Goal: Information Seeking & Learning: Learn about a topic

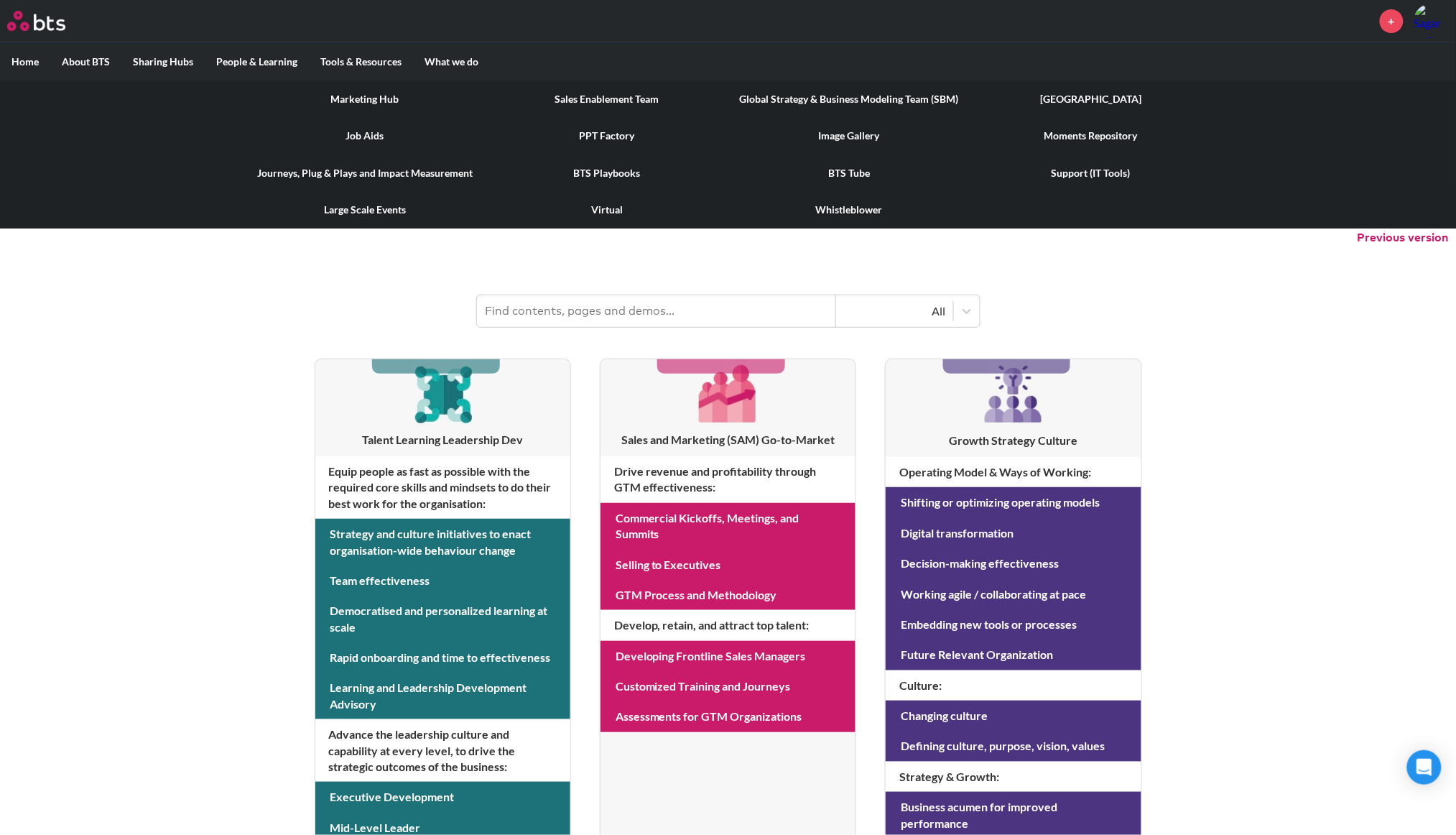
click at [1056, 100] on link "[GEOGRAPHIC_DATA]" at bounding box center [1091, 99] width 242 height 37
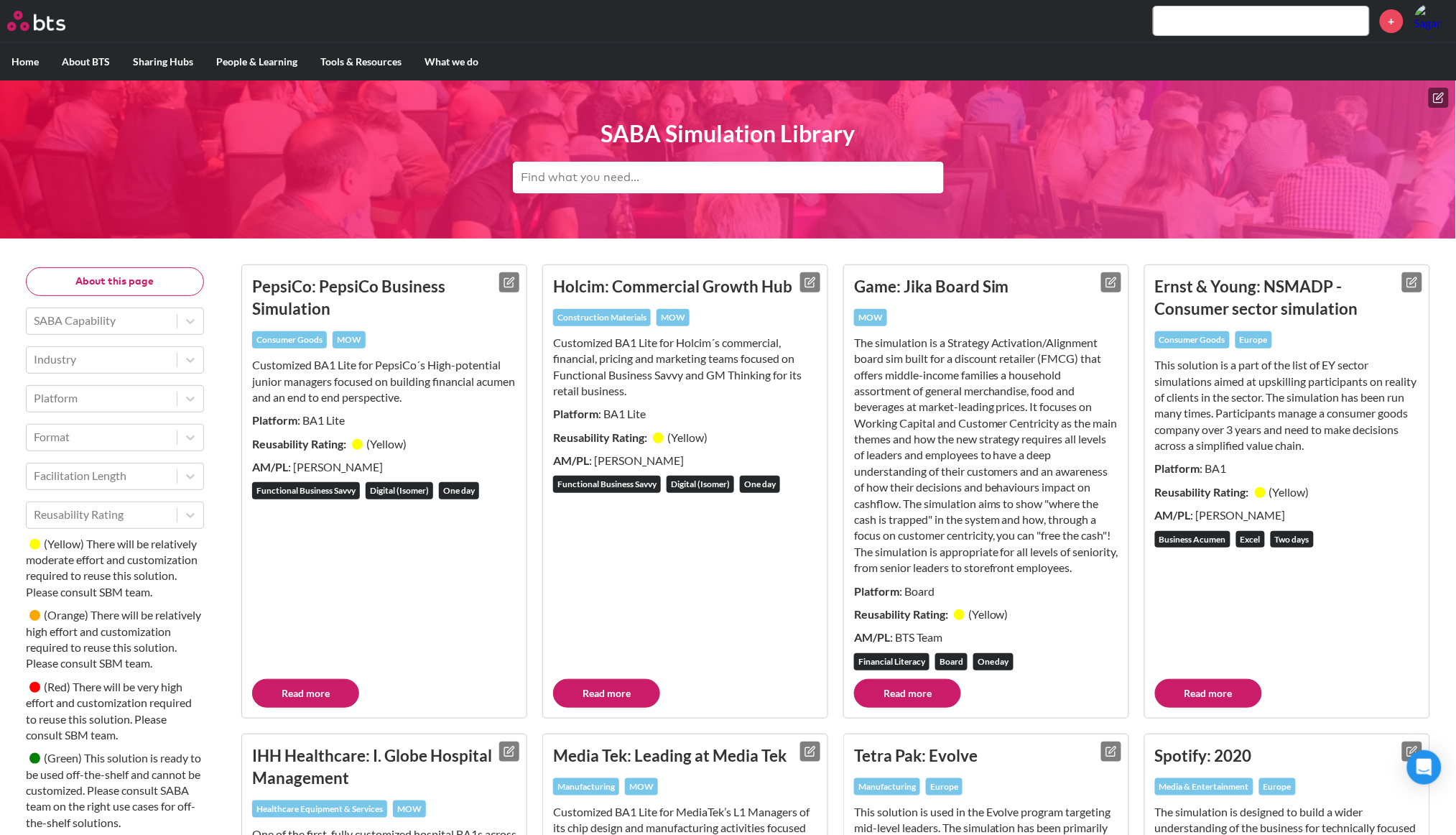
click at [651, 183] on input "text" at bounding box center [728, 177] width 431 height 32
type input "store"
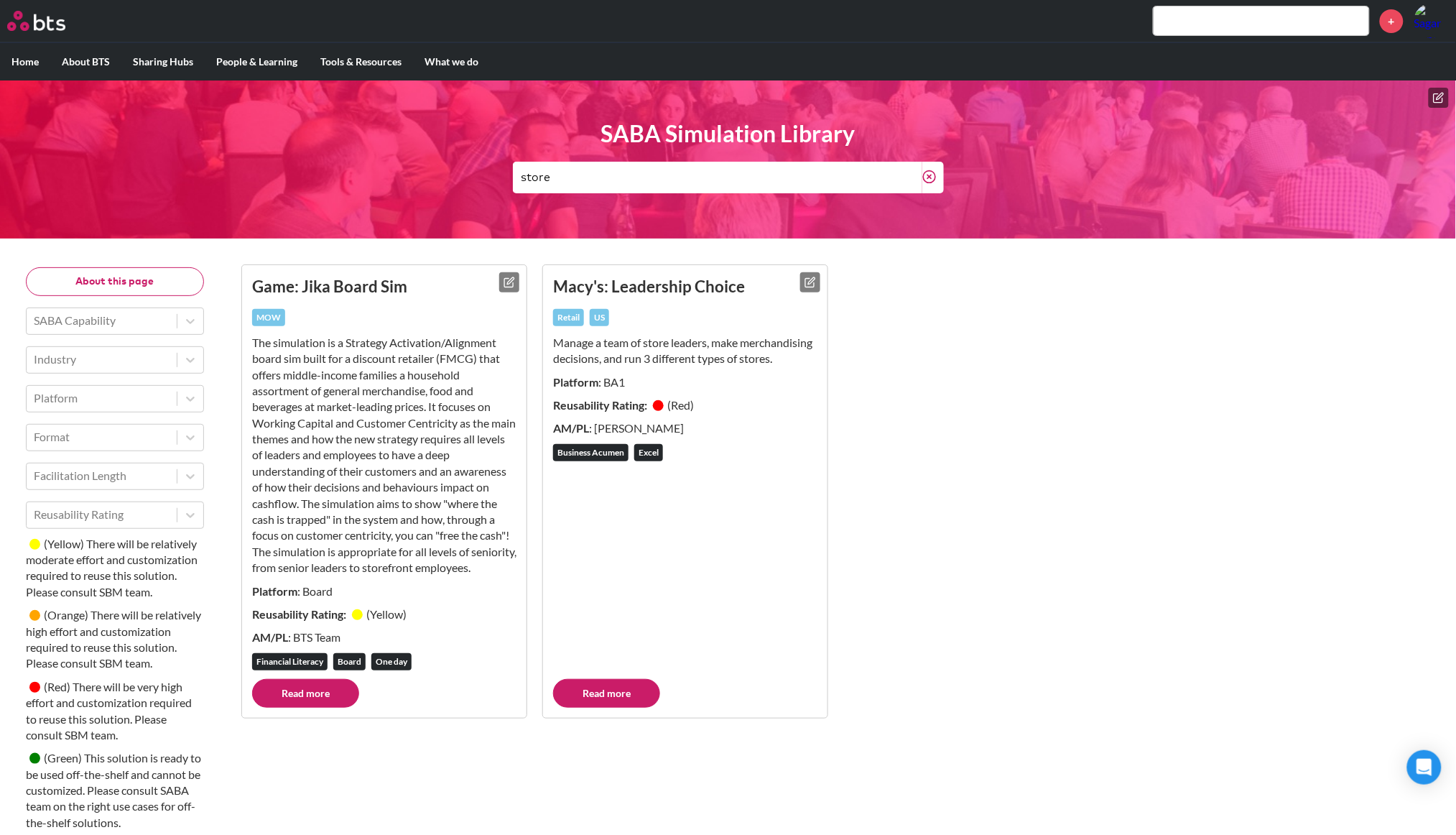
click at [745, 350] on p "Manage a team of store leaders, make merchandising decisions, and run 3 differe…" at bounding box center [685, 351] width 264 height 33
click at [641, 703] on link "Read more" at bounding box center [607, 693] width 107 height 29
click at [327, 708] on link "Read more" at bounding box center [305, 693] width 107 height 29
type textarea "re"
drag, startPoint x: 582, startPoint y: 182, endPoint x: 453, endPoint y: 169, distance: 129.7
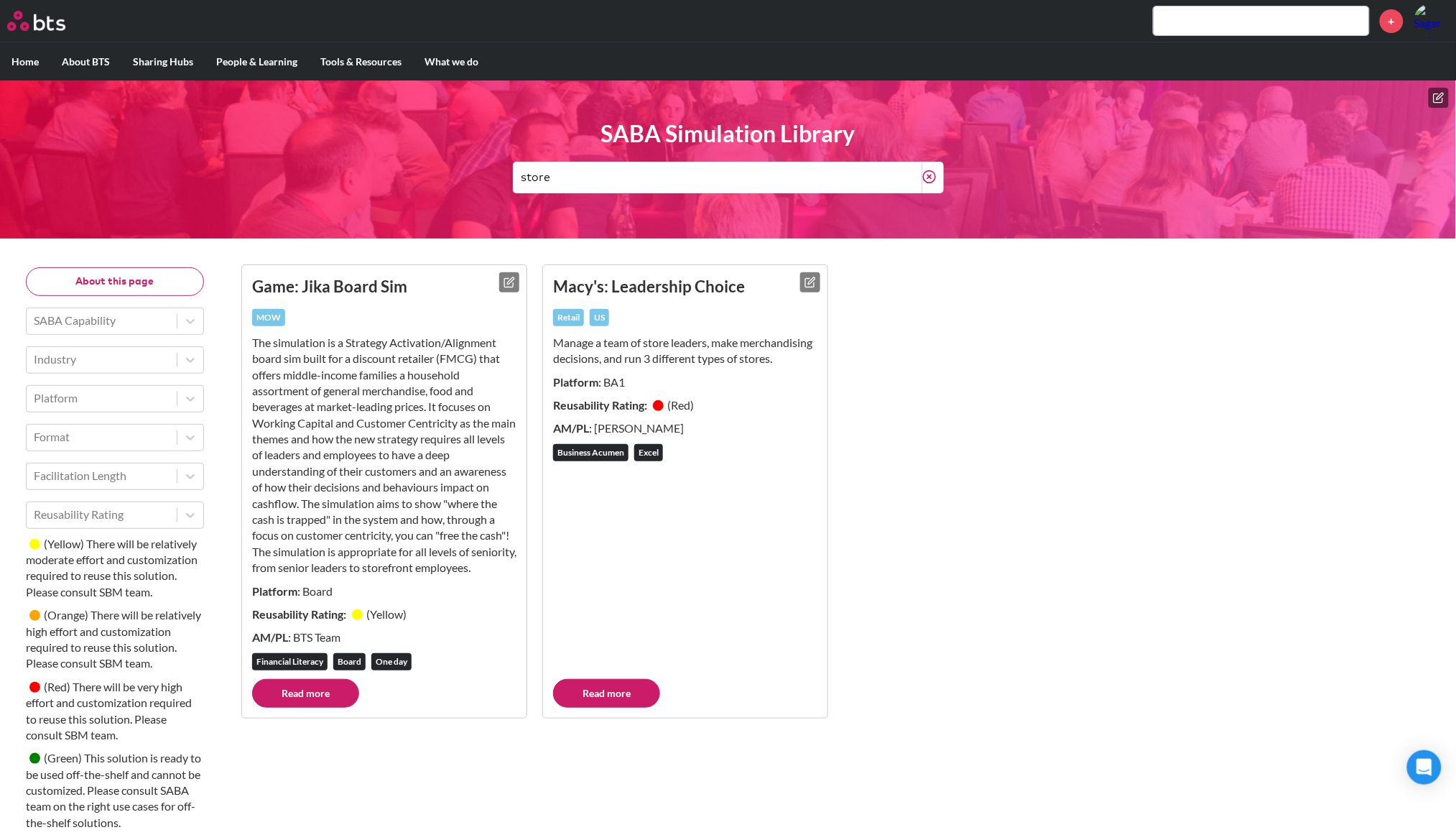
click at [461, 169] on header "SABA Simulation Library store" at bounding box center [728, 159] width 1456 height 158
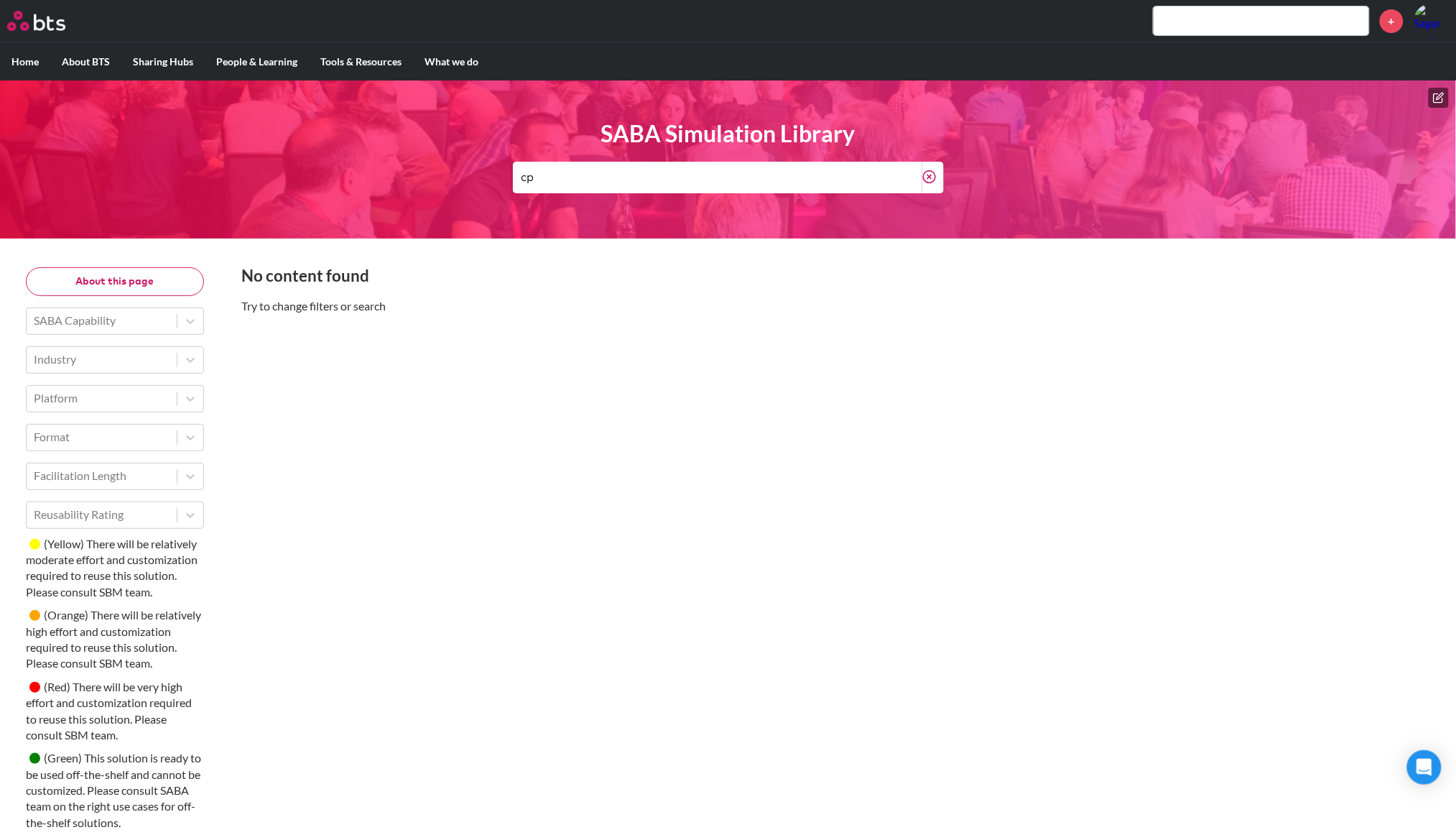
type input "c"
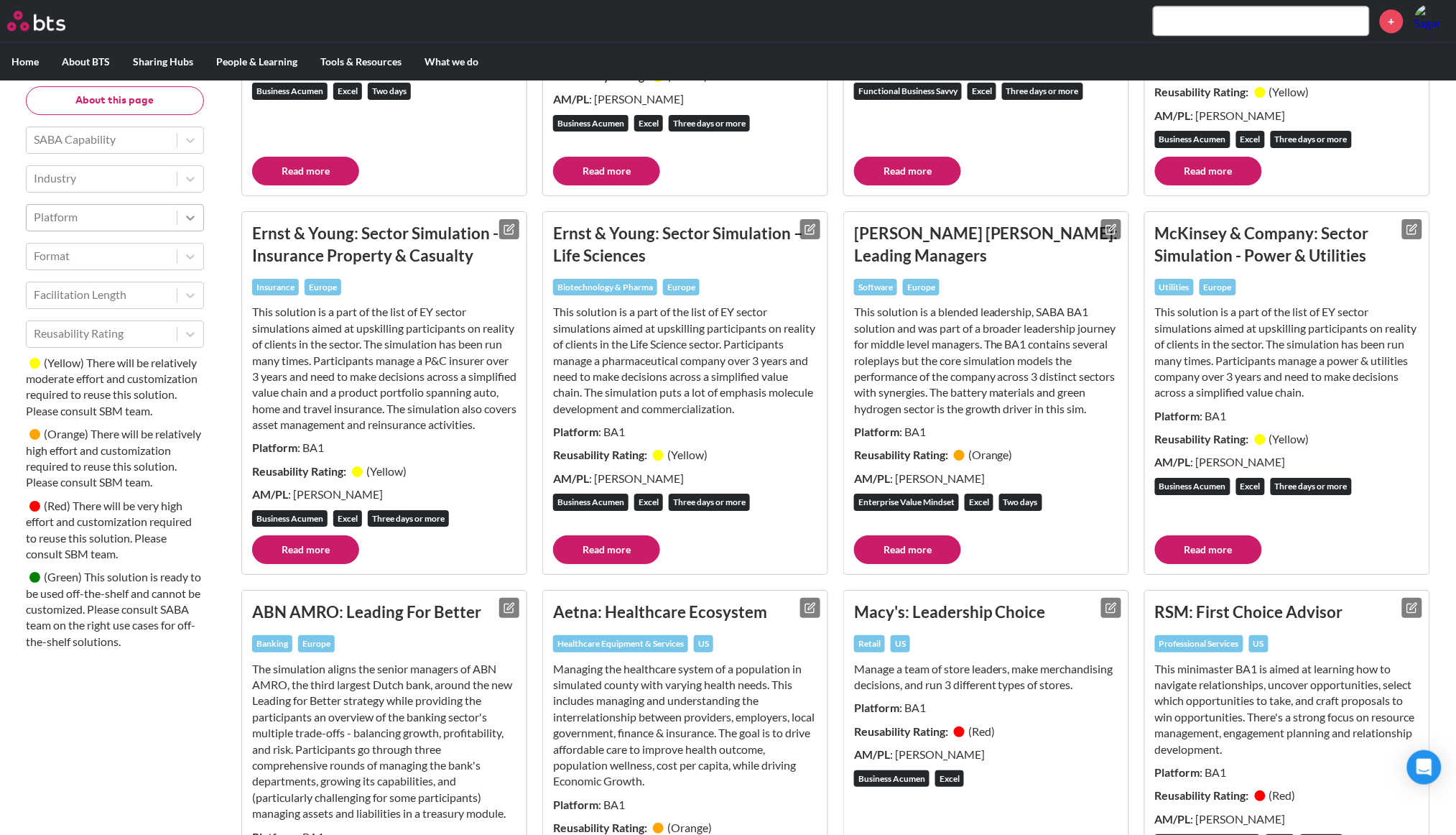
scroll to position [1659, 0]
click at [188, 180] on icon at bounding box center [190, 178] width 14 height 14
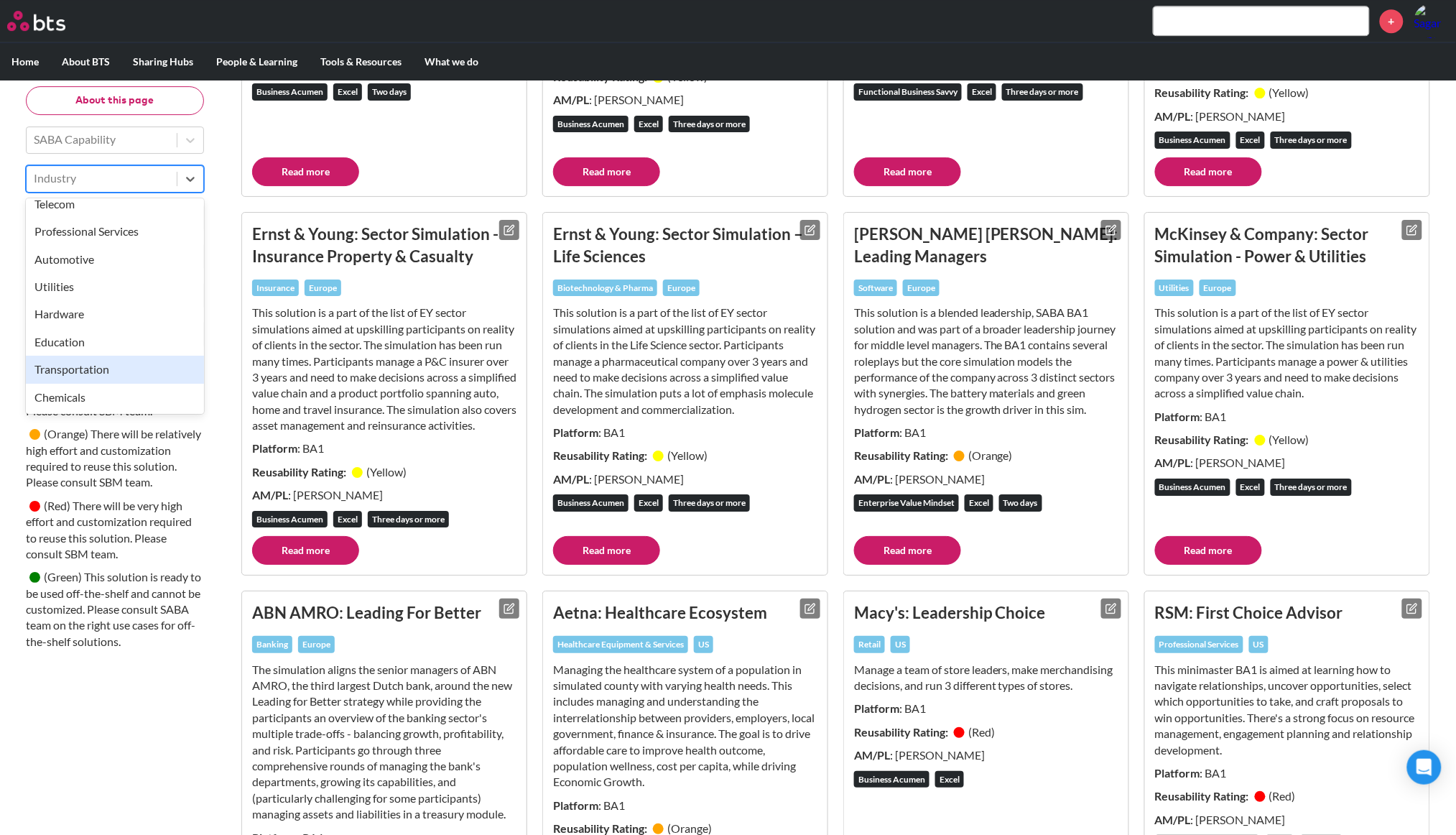
scroll to position [0, 0]
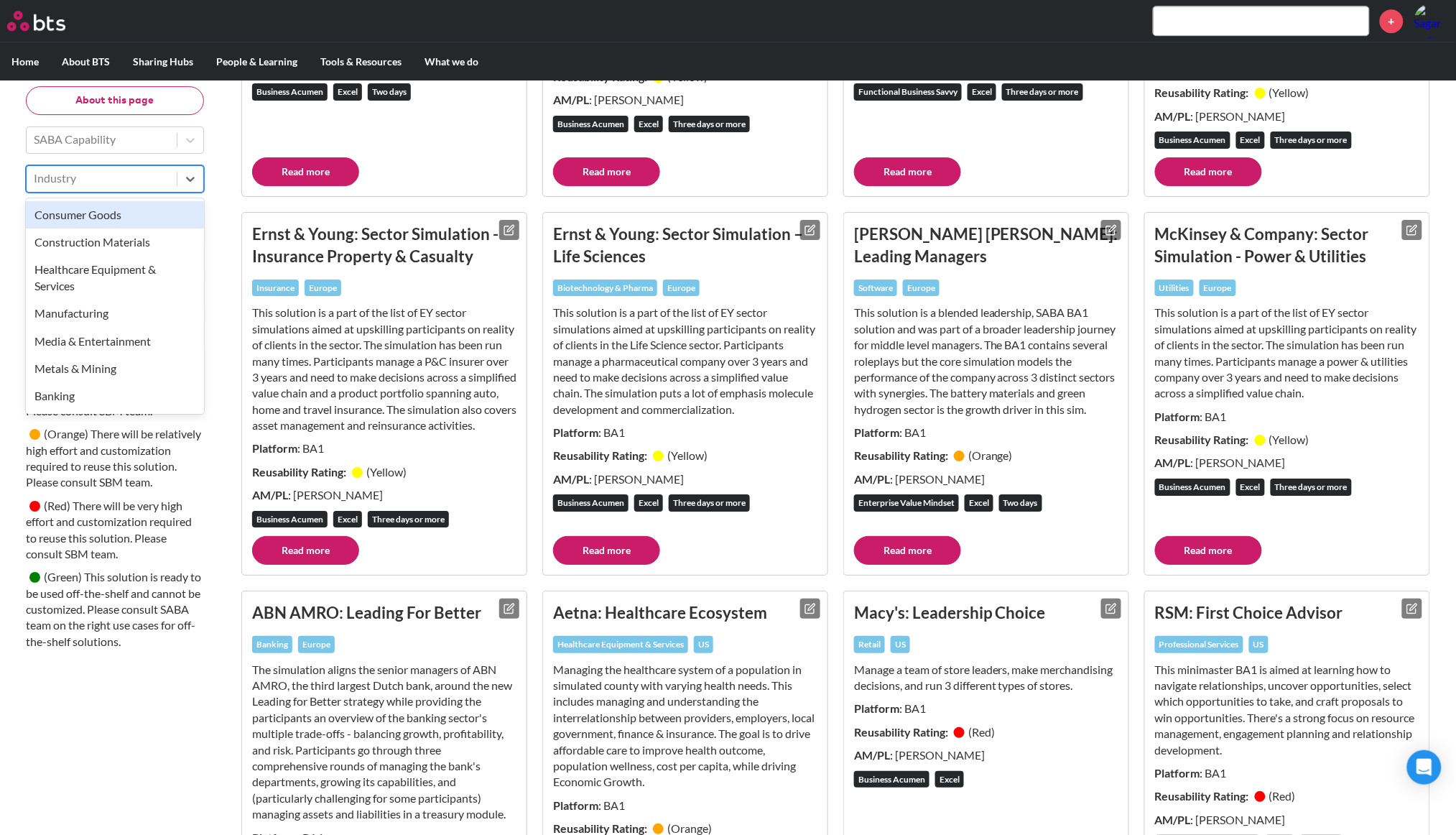
click at [151, 223] on div "Consumer Goods" at bounding box center [115, 214] width 178 height 28
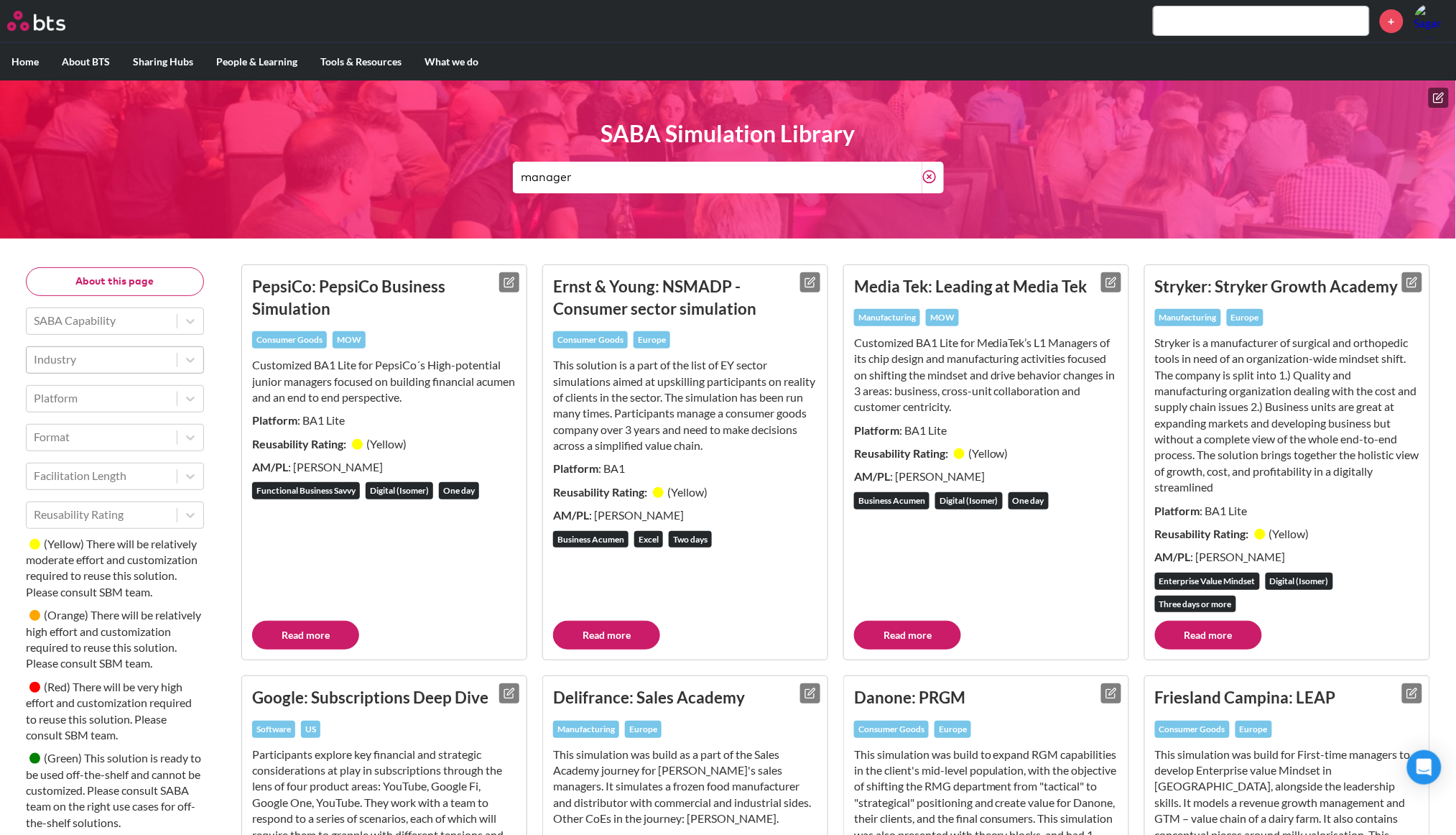
click at [599, 179] on input "manager" at bounding box center [718, 177] width 410 height 32
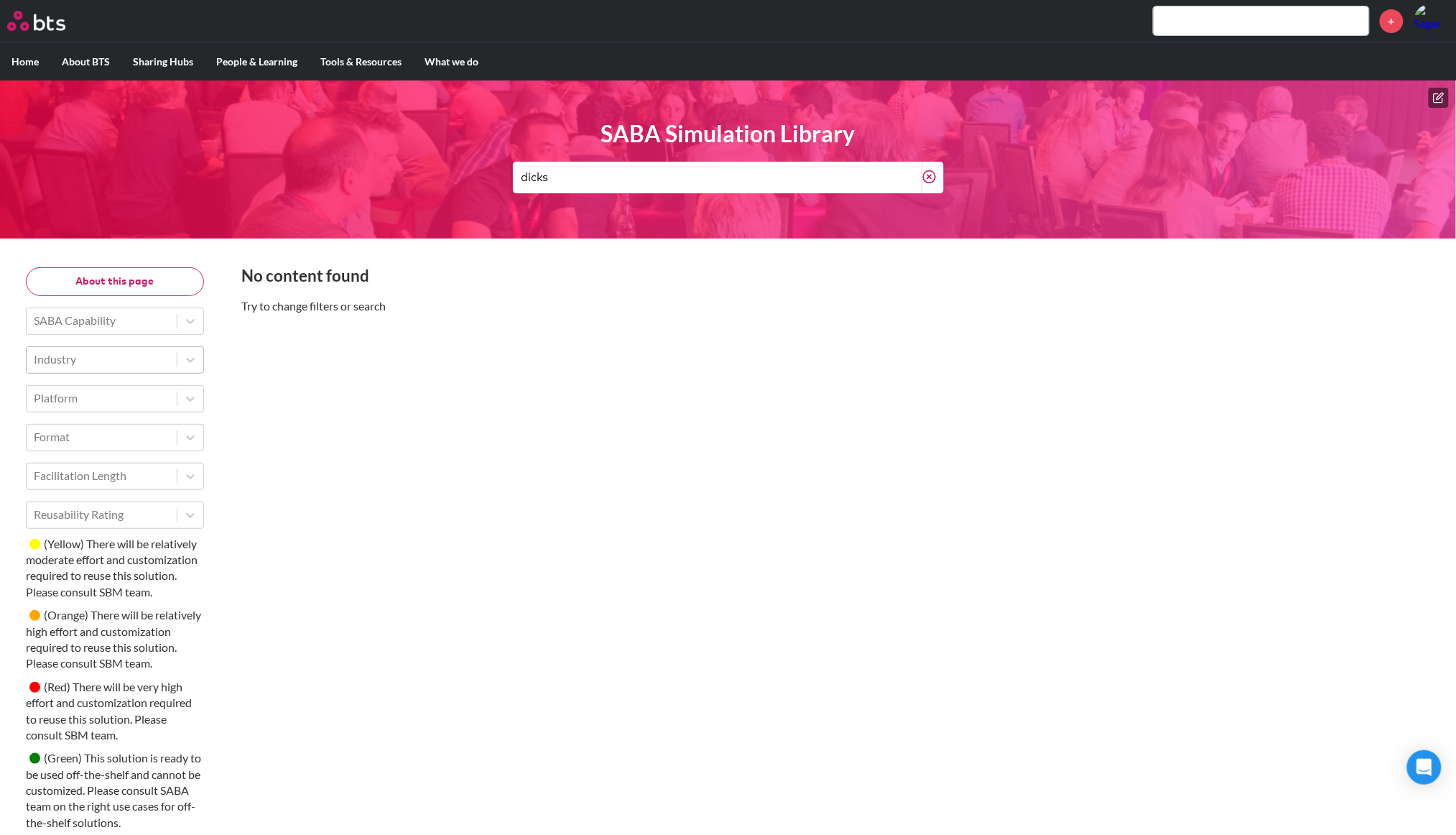
click at [574, 168] on input "dicks" at bounding box center [718, 177] width 410 height 32
type input "d"
type input "s"
